Goal: Task Accomplishment & Management: Use online tool/utility

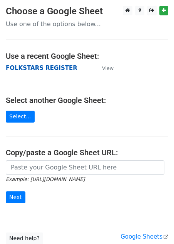
click at [52, 69] on strong "FOLKSTARS REGISTER" at bounding box center [41, 68] width 71 height 7
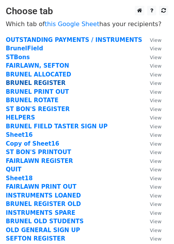
click at [45, 83] on strong "BRUNEL REGISTER" at bounding box center [36, 82] width 60 height 7
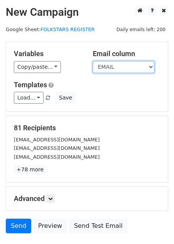
click at [114, 68] on select "CONTINUING PAYMENT HAS? GROUP INSTRUMENT INSTRUMENT DETAILS ADDITIONAL NEEDS TI…" at bounding box center [123, 67] width 61 height 12
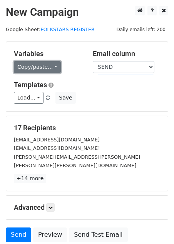
click at [47, 67] on link "Copy/paste..." at bounding box center [37, 67] width 47 height 12
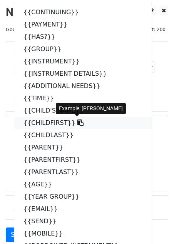
click at [45, 124] on link "{{CHILDFIRST}}" at bounding box center [82, 123] width 137 height 12
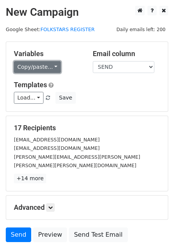
click at [52, 71] on link "Copy/paste..." at bounding box center [37, 67] width 47 height 12
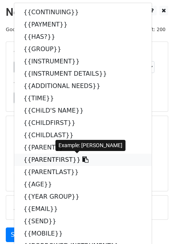
click at [42, 158] on link "{{PARENTFIRST}}" at bounding box center [82, 160] width 137 height 12
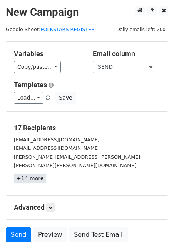
click at [23, 174] on link "+14 more" at bounding box center [30, 179] width 32 height 10
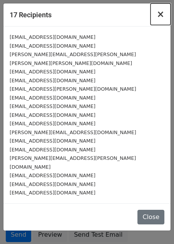
click at [161, 16] on span "×" at bounding box center [160, 14] width 8 height 11
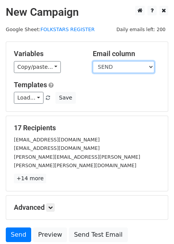
click at [113, 67] on select "CONTINUING PAYMENT HAS? GROUP INSTRUMENT INSTRUMENT DETAILS ADDITIONAL NEEDS TI…" at bounding box center [123, 67] width 61 height 12
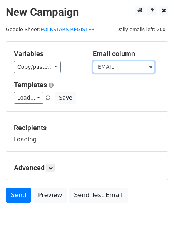
click at [121, 68] on select "CONTINUING PAYMENT HAS? GROUP INSTRUMENT INSTRUMENT DETAILS ADDITIONAL NEEDS TI…" at bounding box center [123, 67] width 61 height 12
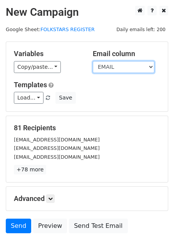
select select "SEND"
